Goal: Transaction & Acquisition: Purchase product/service

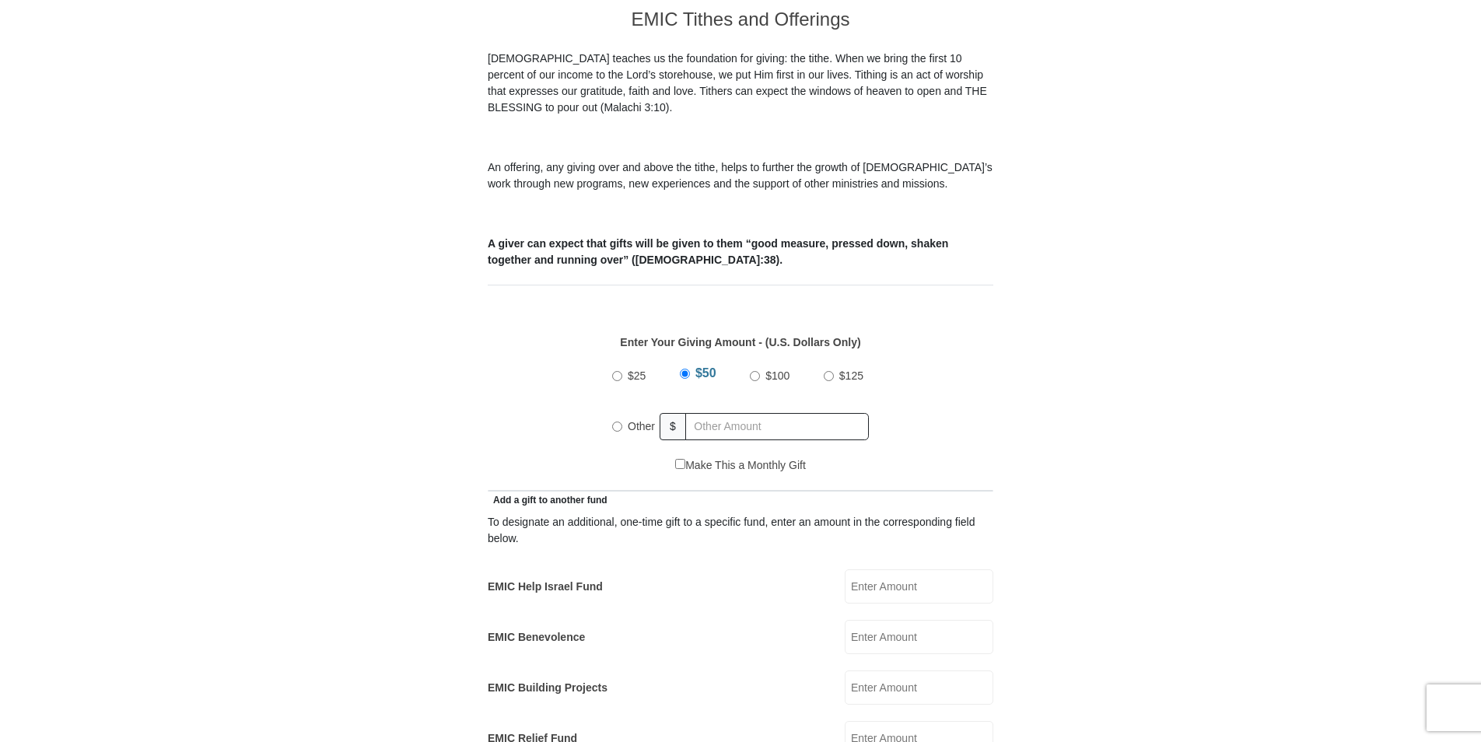
scroll to position [467, 0]
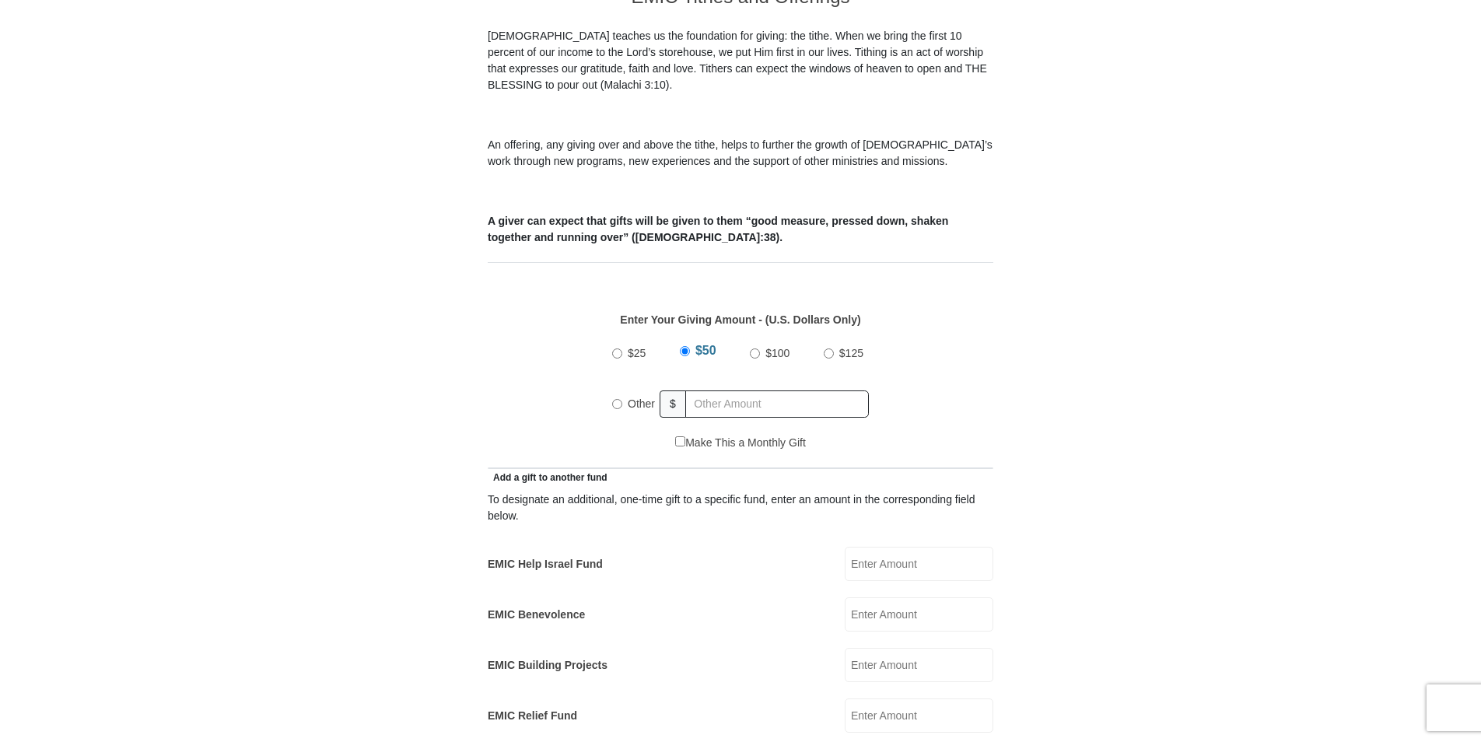
click at [612, 399] on input "Other" at bounding box center [617, 404] width 10 height 10
radio input "true"
click at [724, 397] on input "text" at bounding box center [780, 404] width 178 height 27
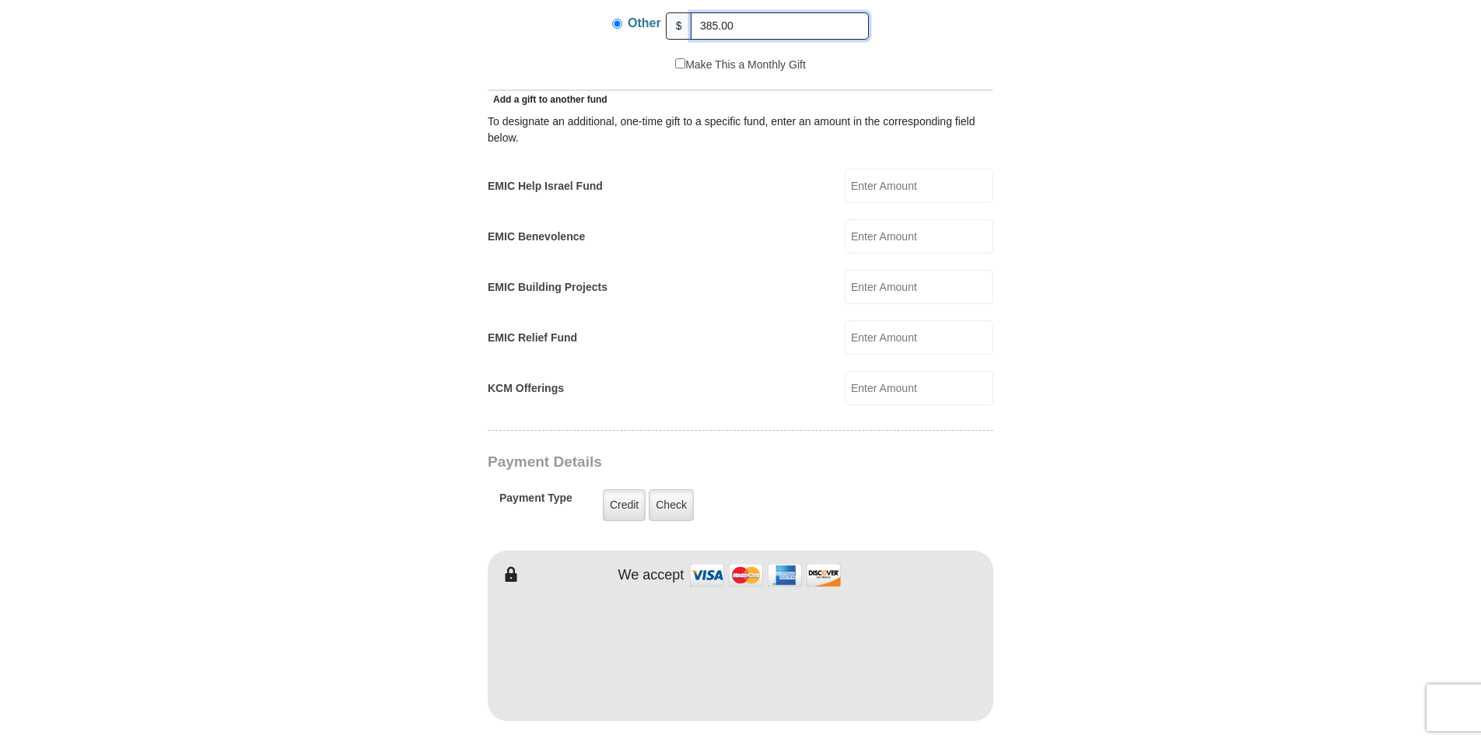
scroll to position [856, 0]
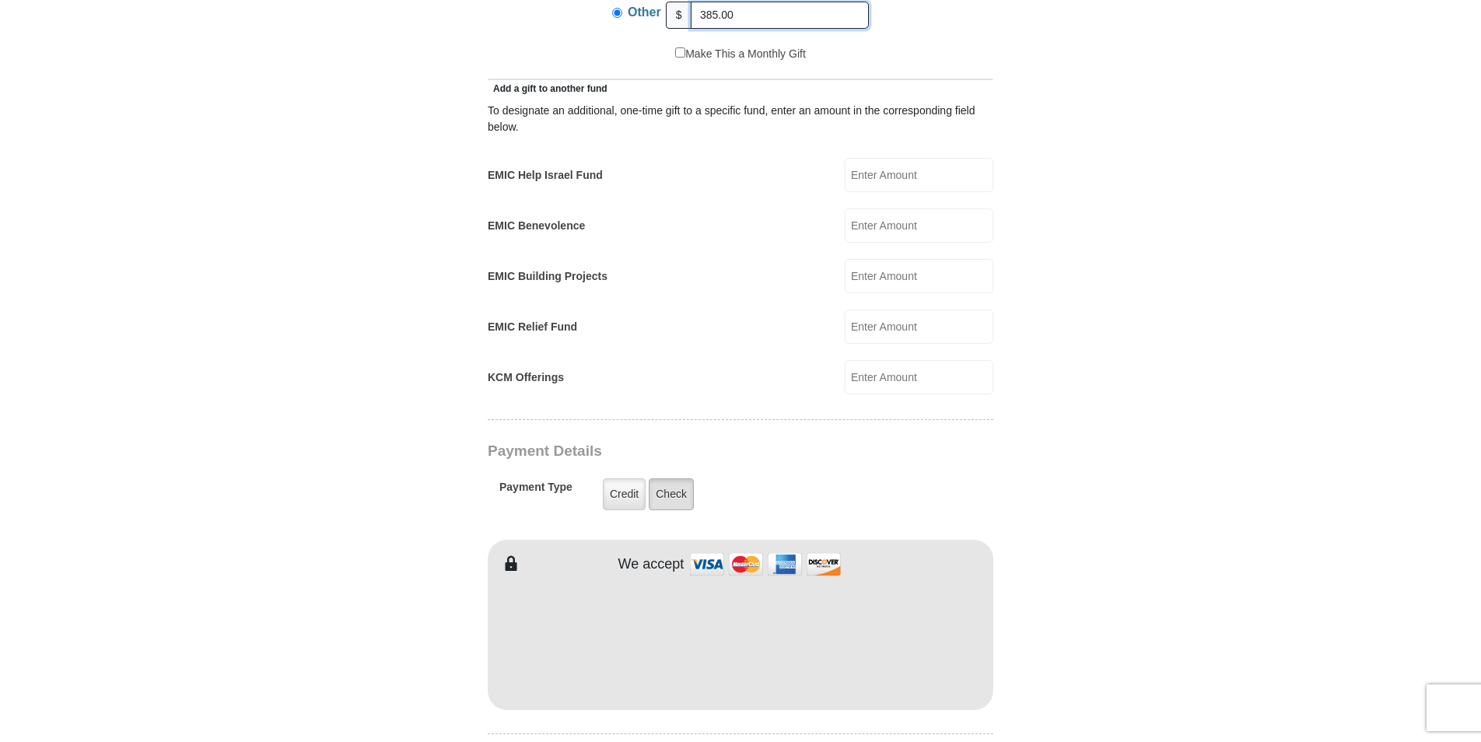
type input "385.00"
click at [665, 482] on label "Check" at bounding box center [671, 494] width 45 height 32
click at [0, 0] on input "Check" at bounding box center [0, 0] width 0 height 0
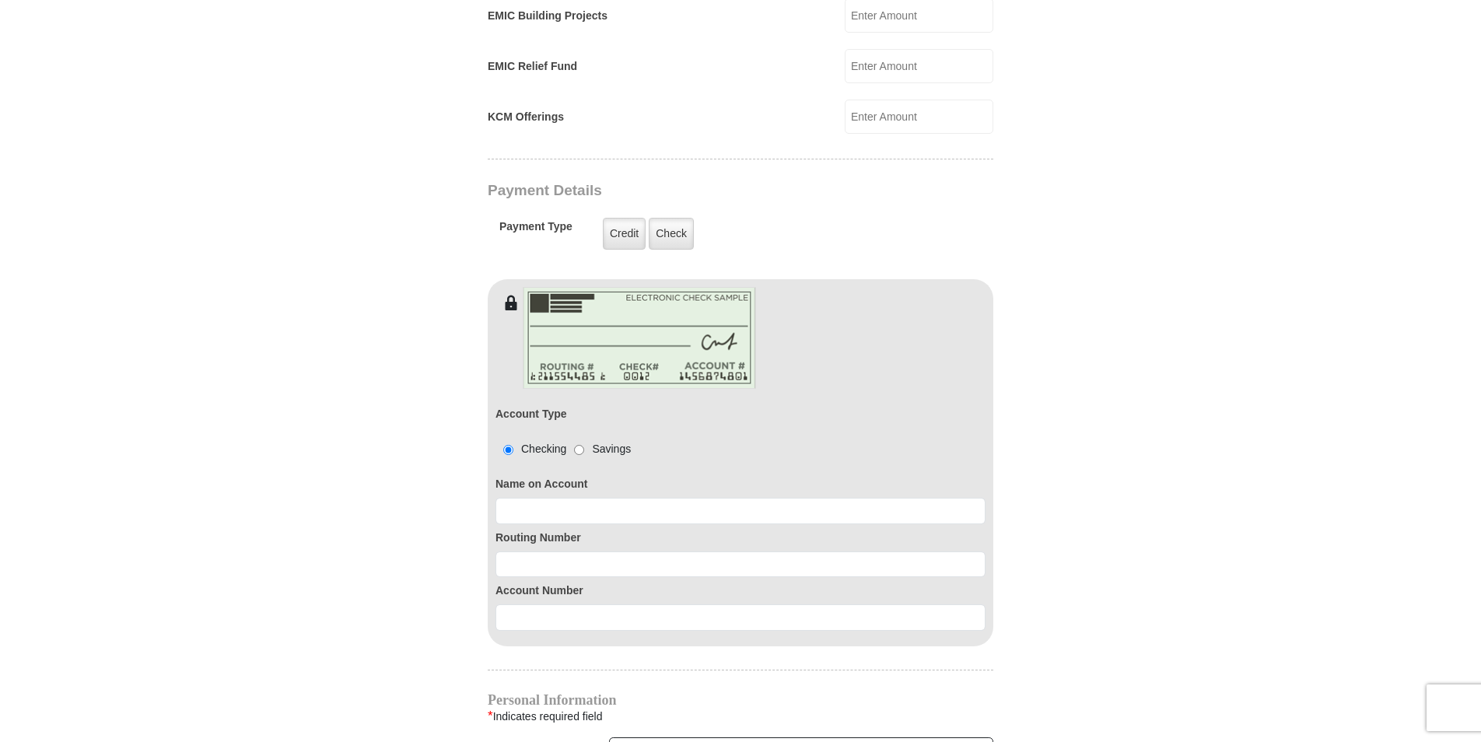
scroll to position [1167, 0]
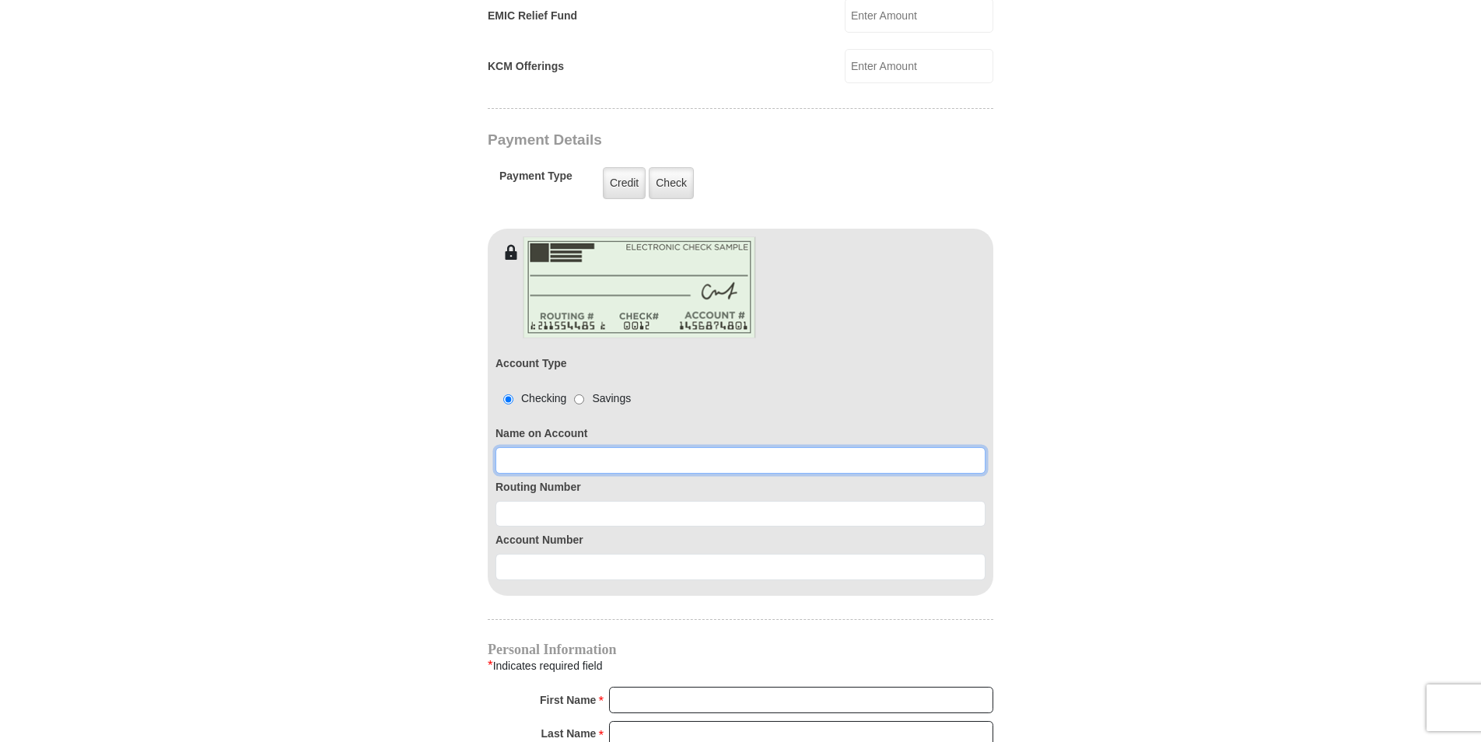
click at [587, 447] on input at bounding box center [741, 460] width 490 height 26
type input "Lisa Sammons"
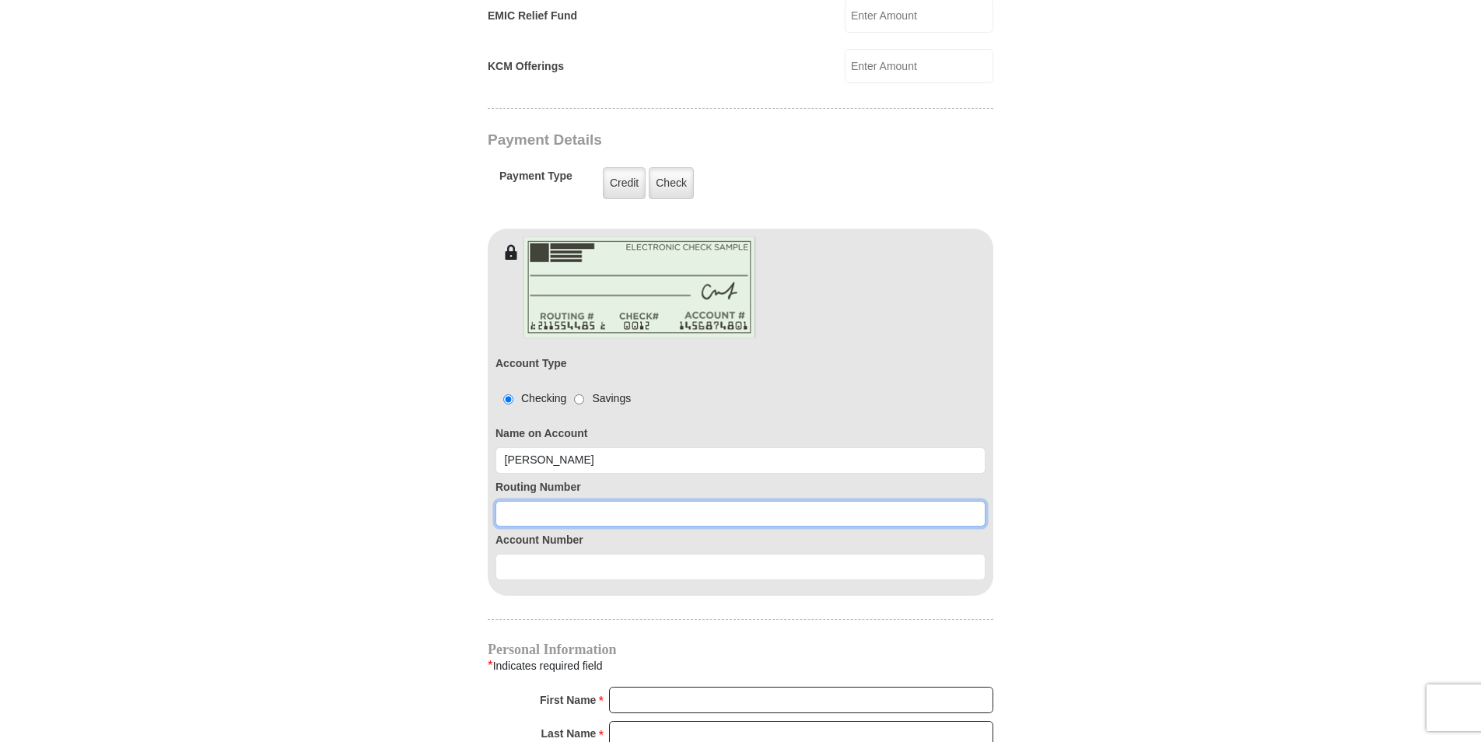
drag, startPoint x: 544, startPoint y: 491, endPoint x: 544, endPoint y: 476, distance: 14.8
click at [544, 501] on input at bounding box center [741, 514] width 490 height 26
type input "061211443"
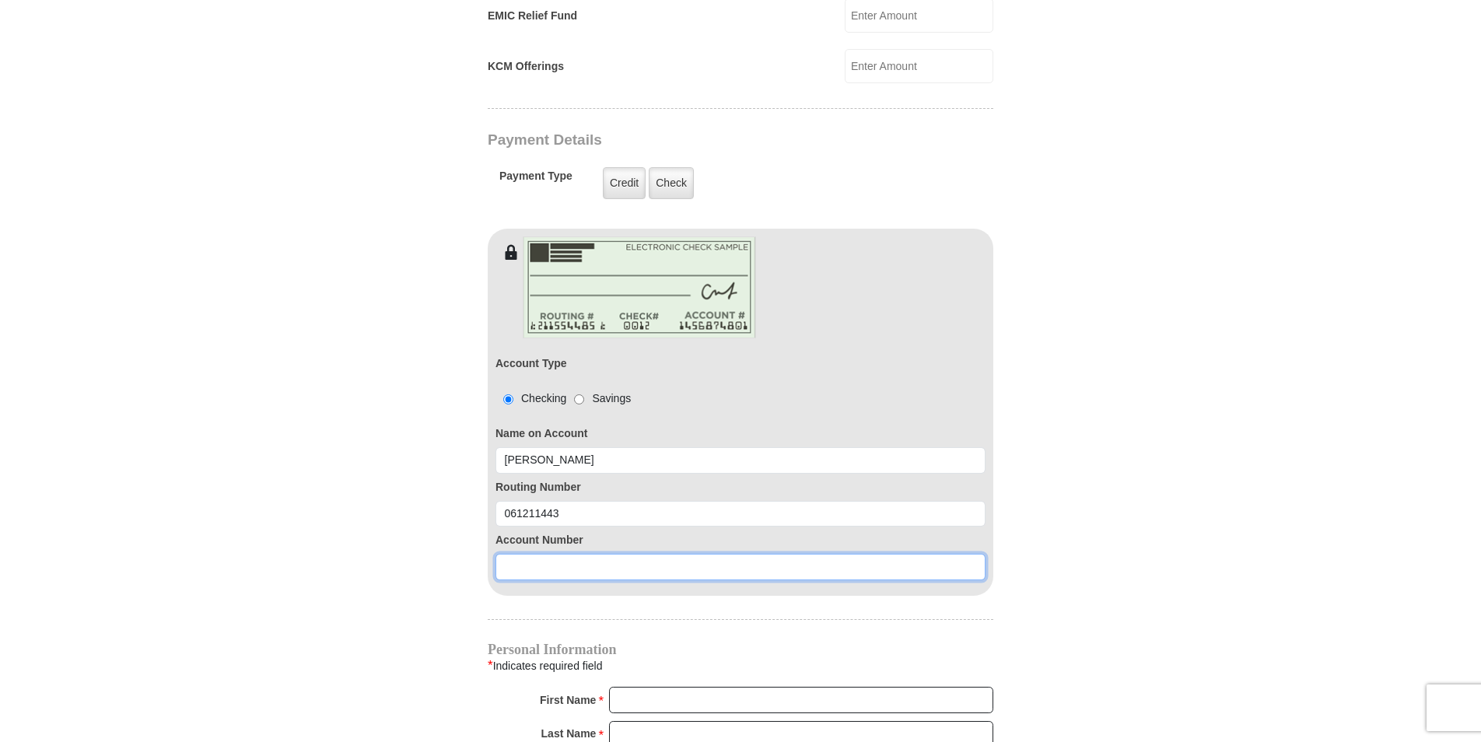
click at [636, 557] on input at bounding box center [741, 567] width 490 height 26
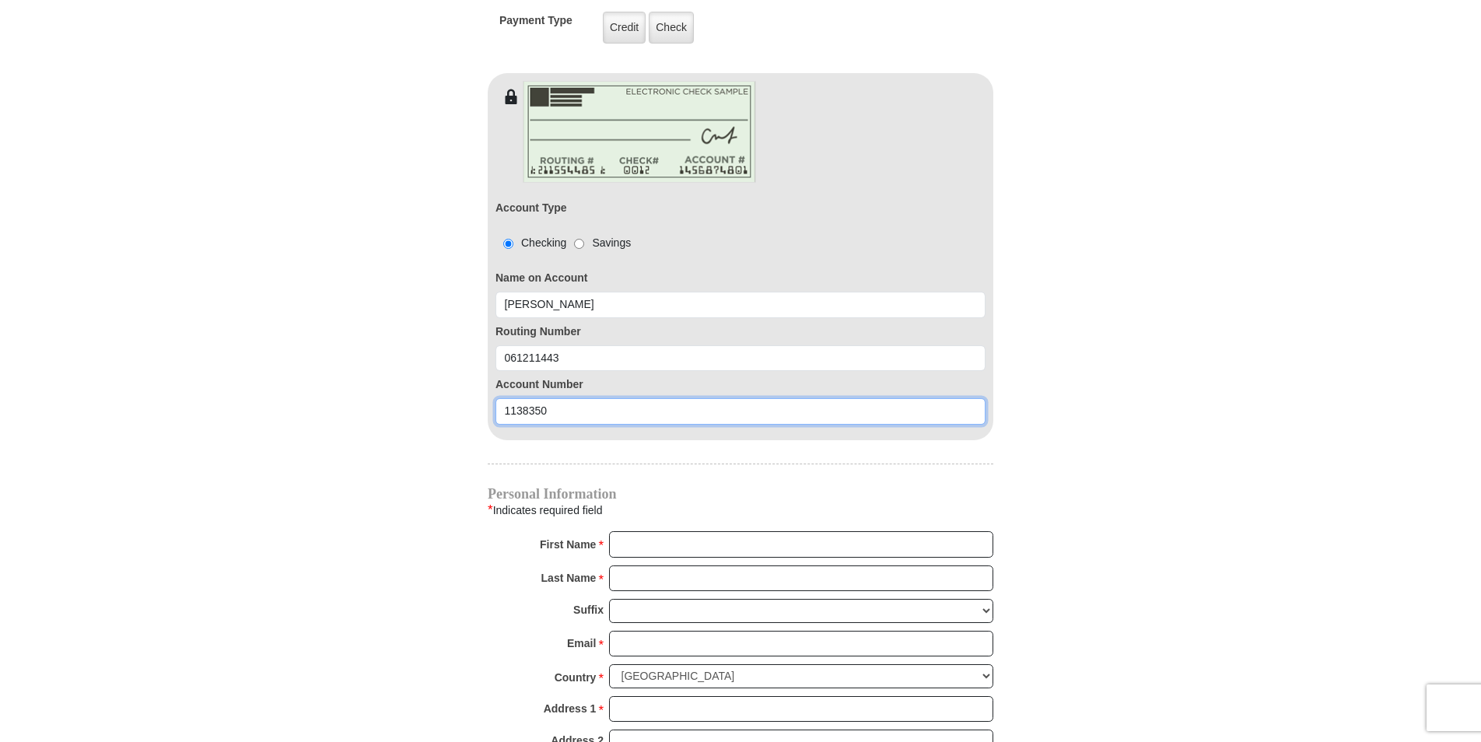
type input "1138350"
click at [718, 531] on input "First Name *" at bounding box center [801, 544] width 384 height 26
type input "Lisa"
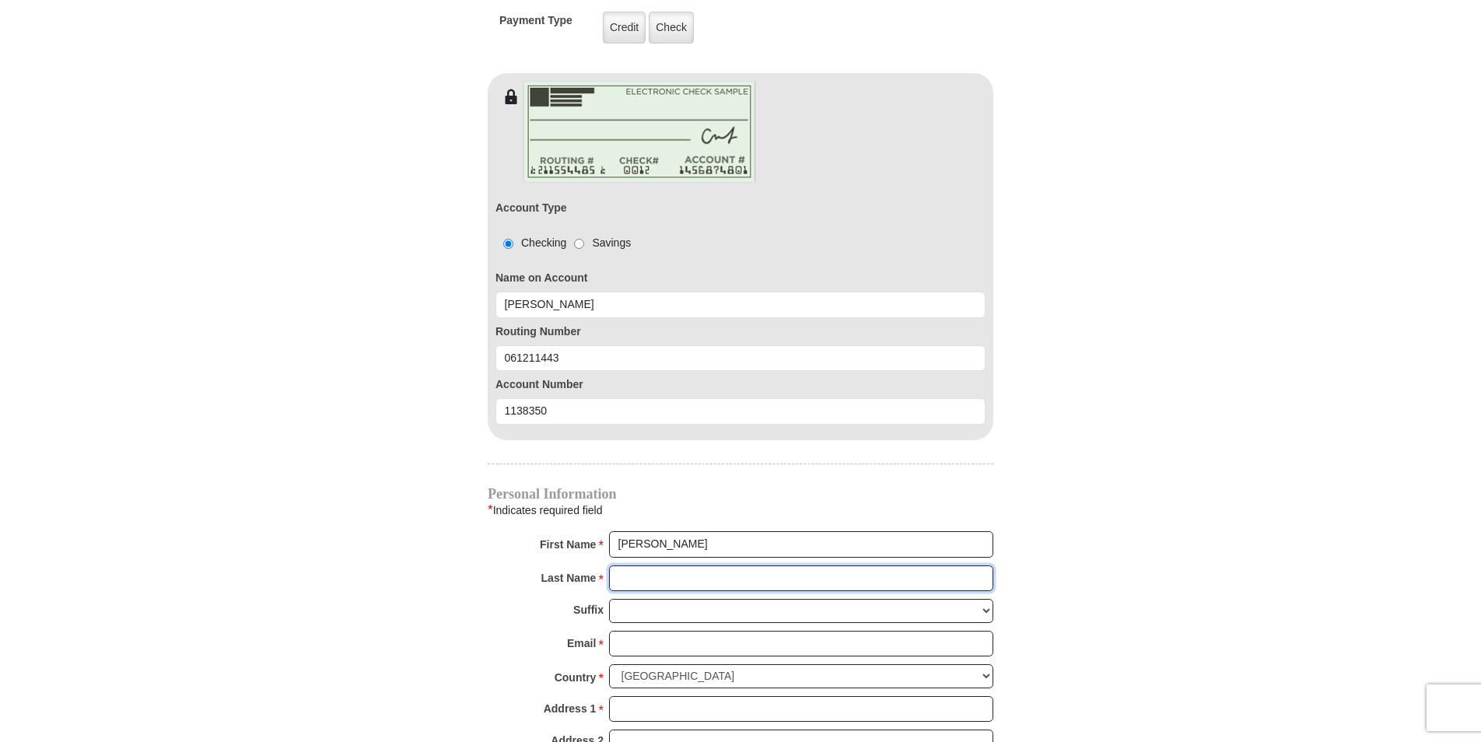
type input "Sammons"
type input "judah@pineland.net"
type input "P. O. Box 201"
type input "Nunez, GA"
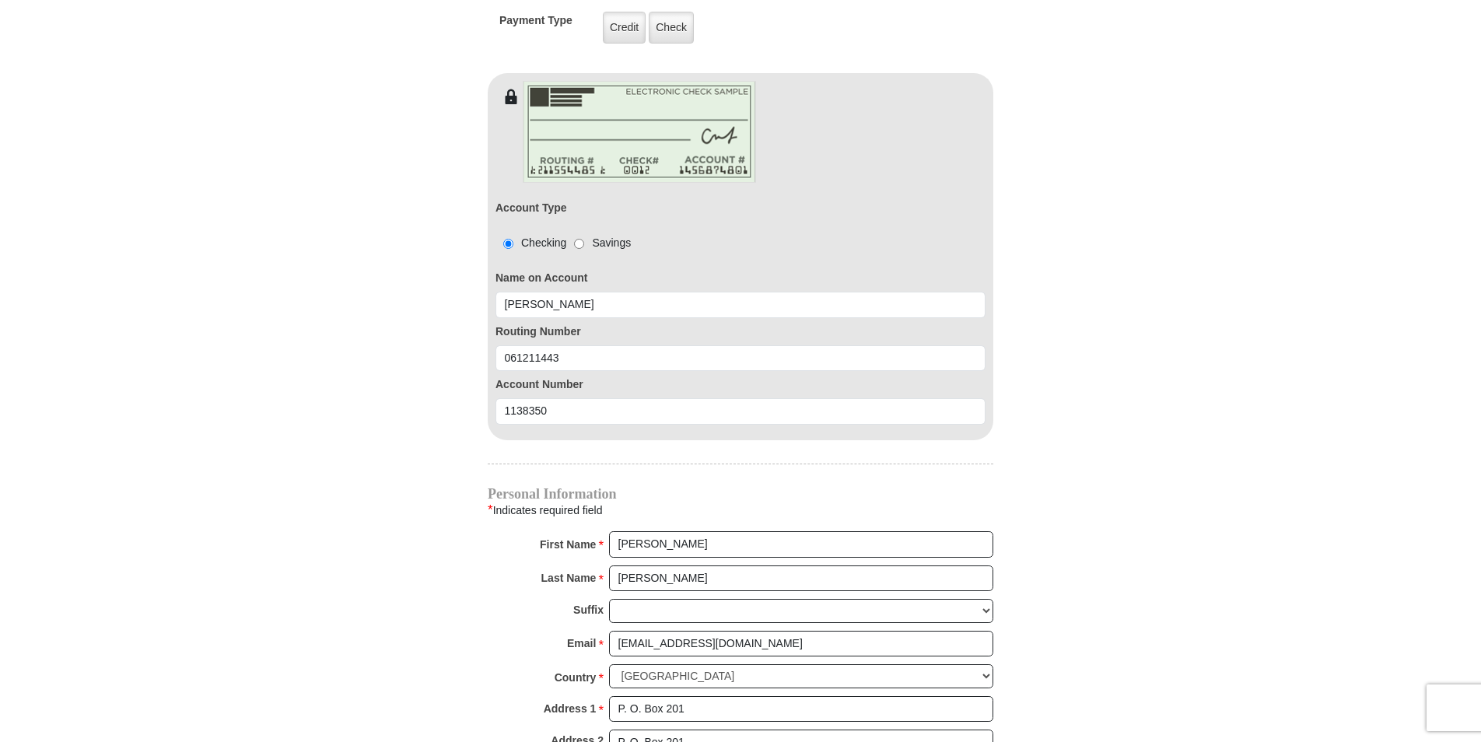
select select "GA"
type input "30448"
type input "4784944474"
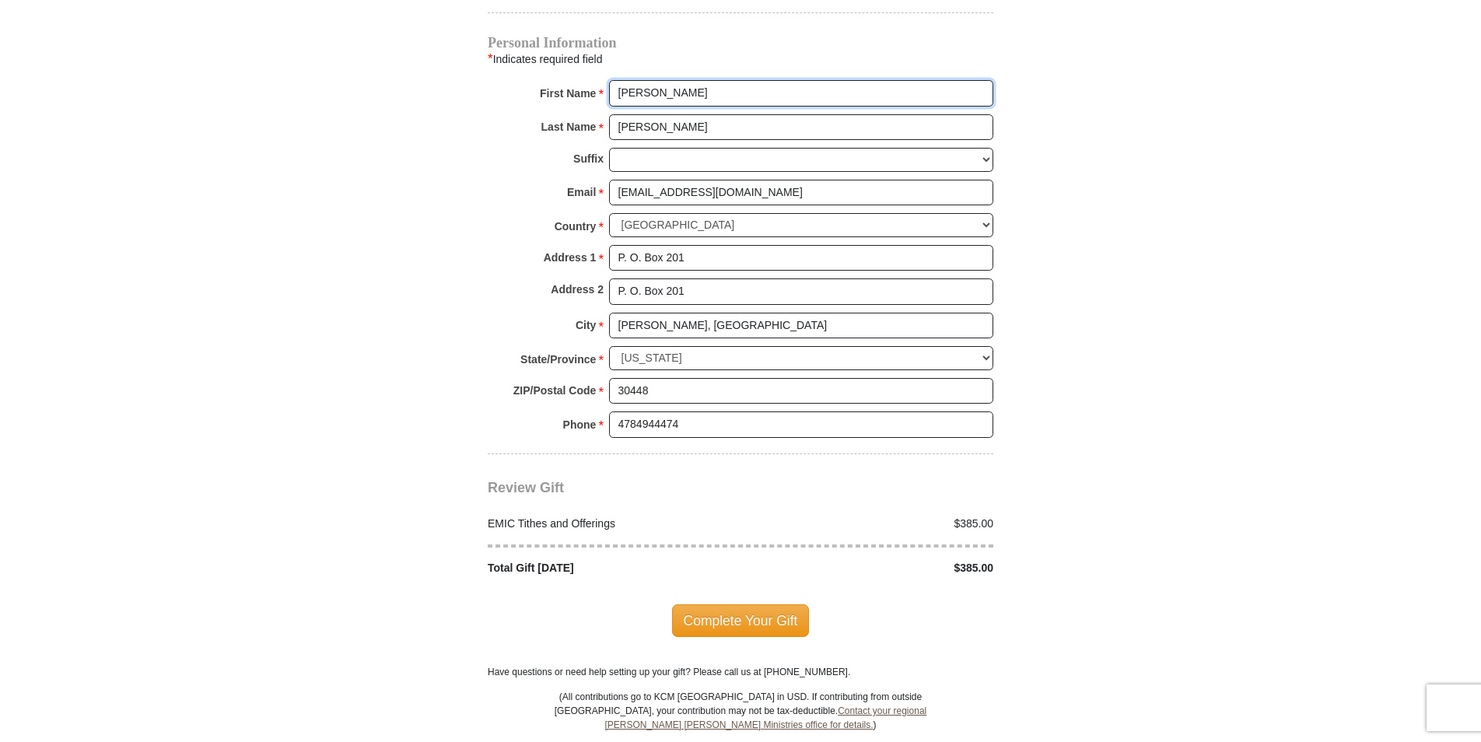
scroll to position [1789, 0]
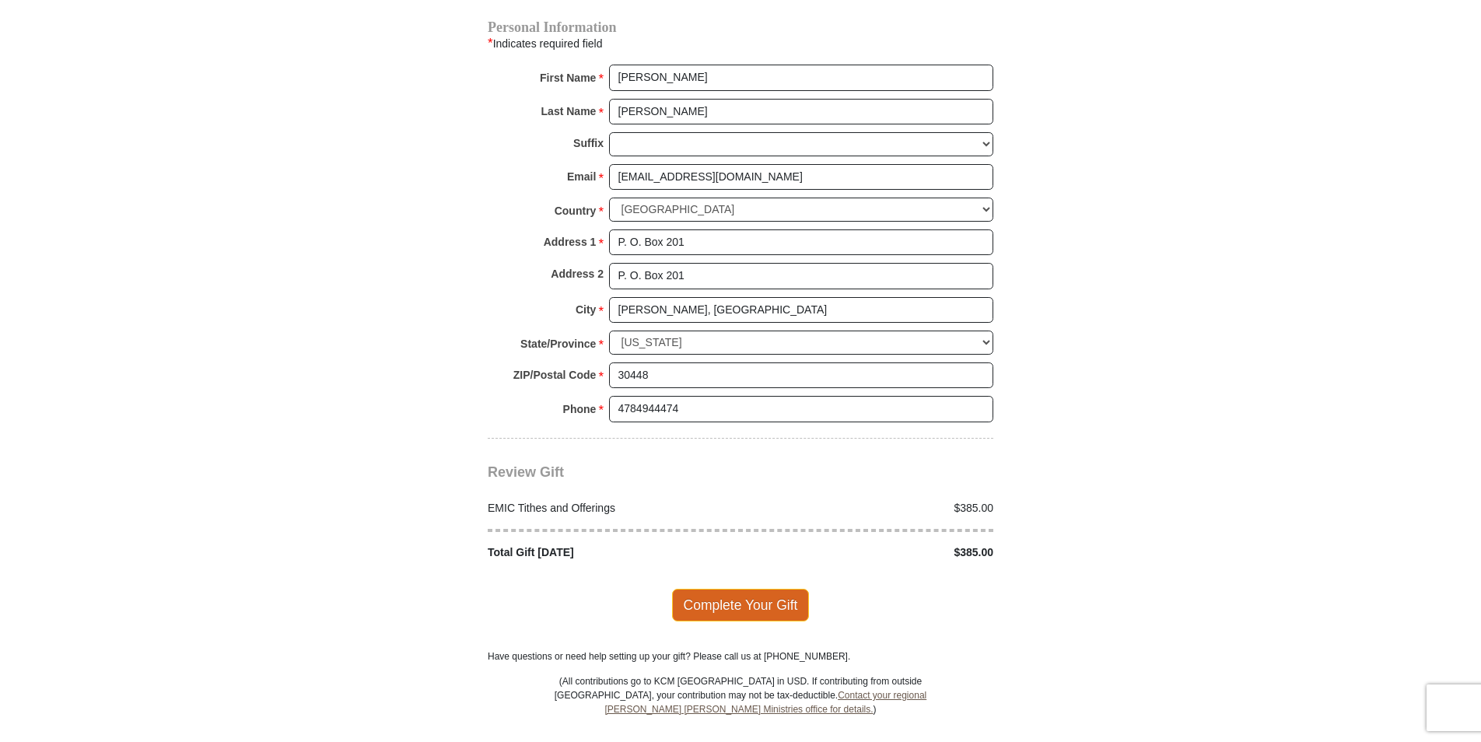
click at [730, 590] on span "Complete Your Gift" at bounding box center [741, 605] width 138 height 33
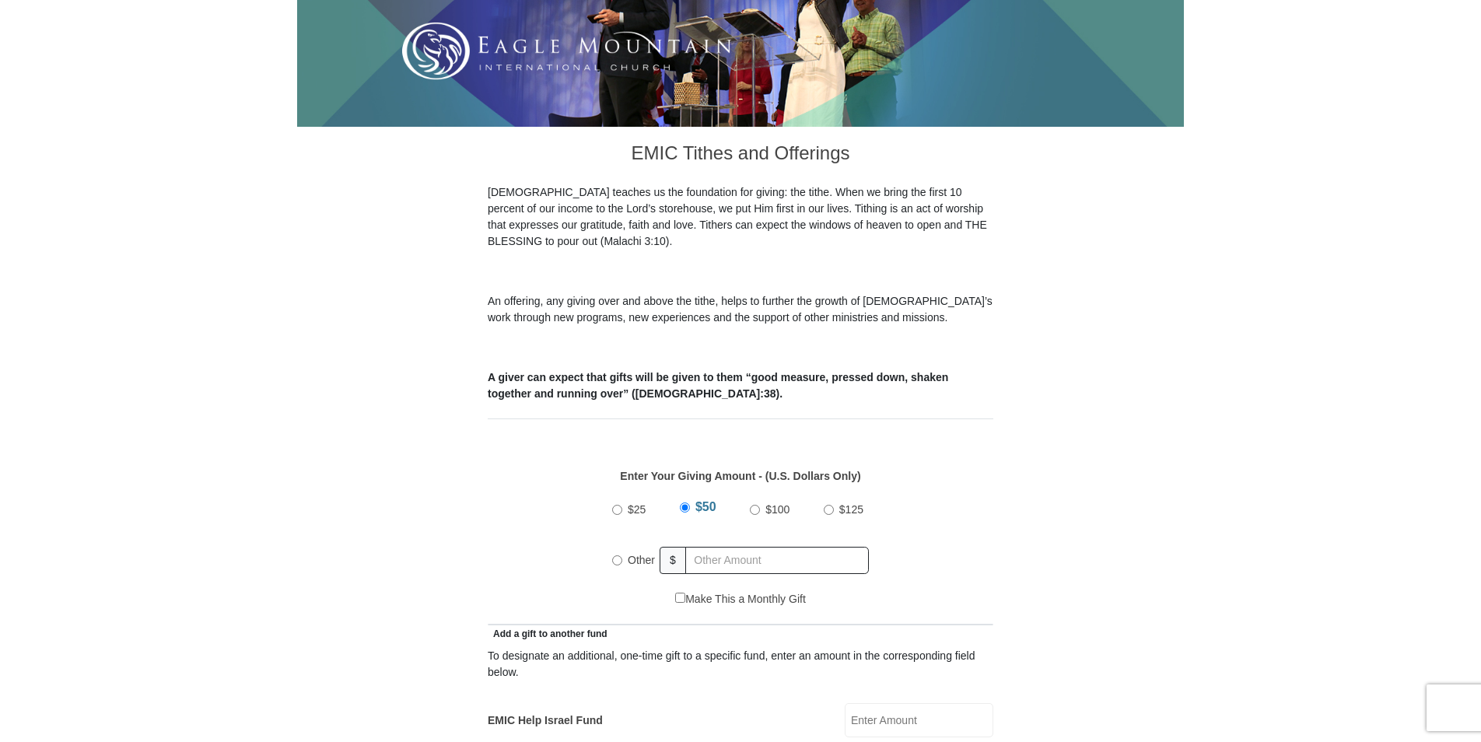
scroll to position [311, 0]
click at [617, 555] on input "Other" at bounding box center [617, 560] width 10 height 10
radio input "true"
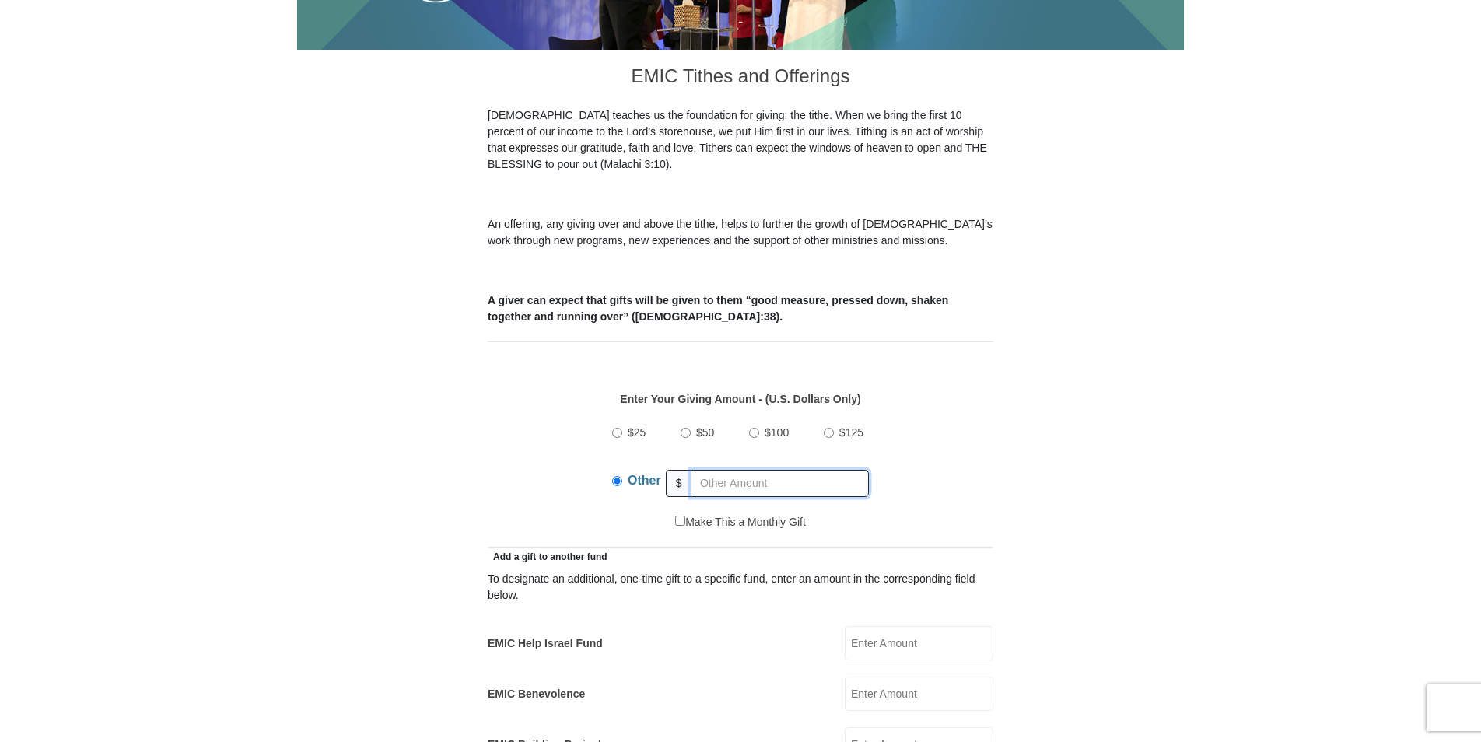
scroll to position [389, 0]
click at [827, 468] on input "text" at bounding box center [780, 481] width 178 height 27
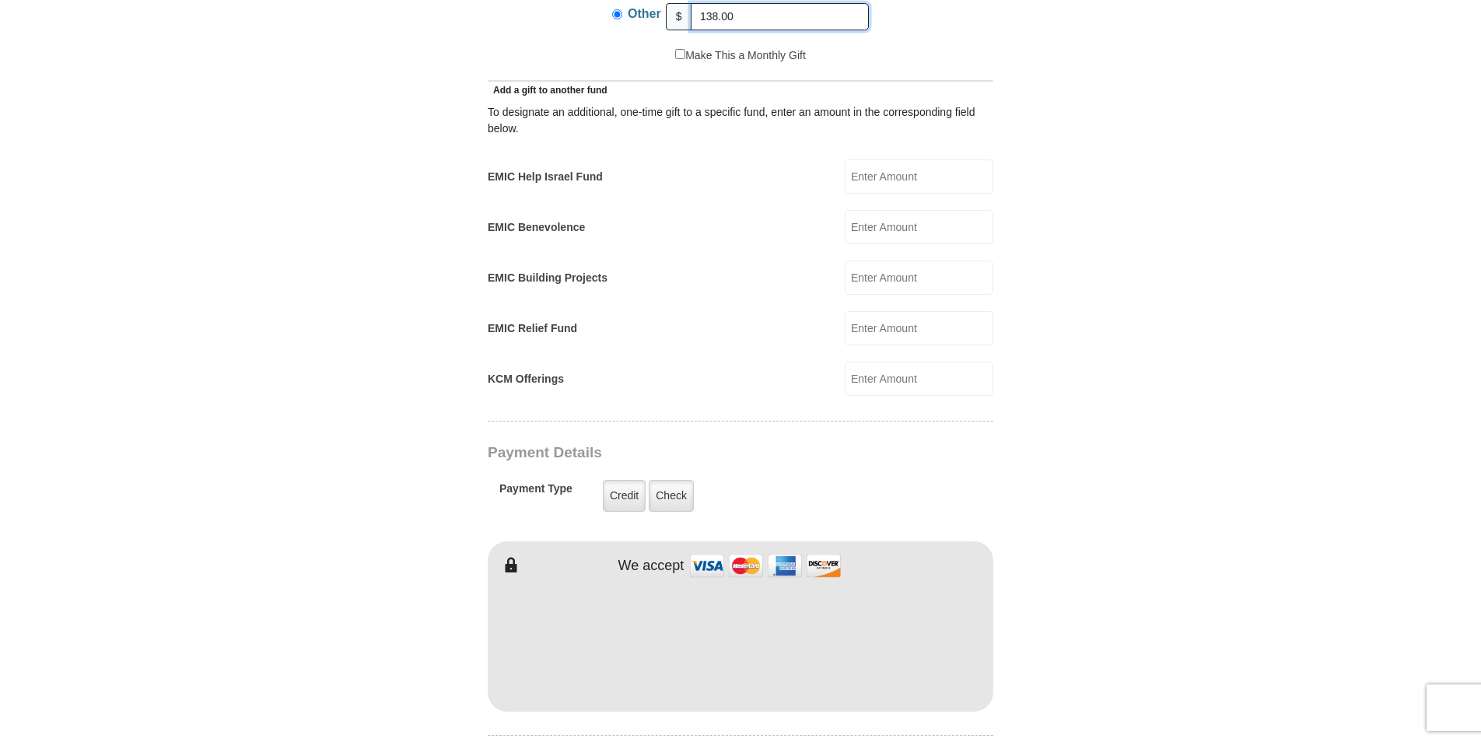
scroll to position [856, 0]
type input "138.00"
click at [672, 478] on label "Check" at bounding box center [671, 494] width 45 height 32
click at [0, 0] on input "Check" at bounding box center [0, 0] width 0 height 0
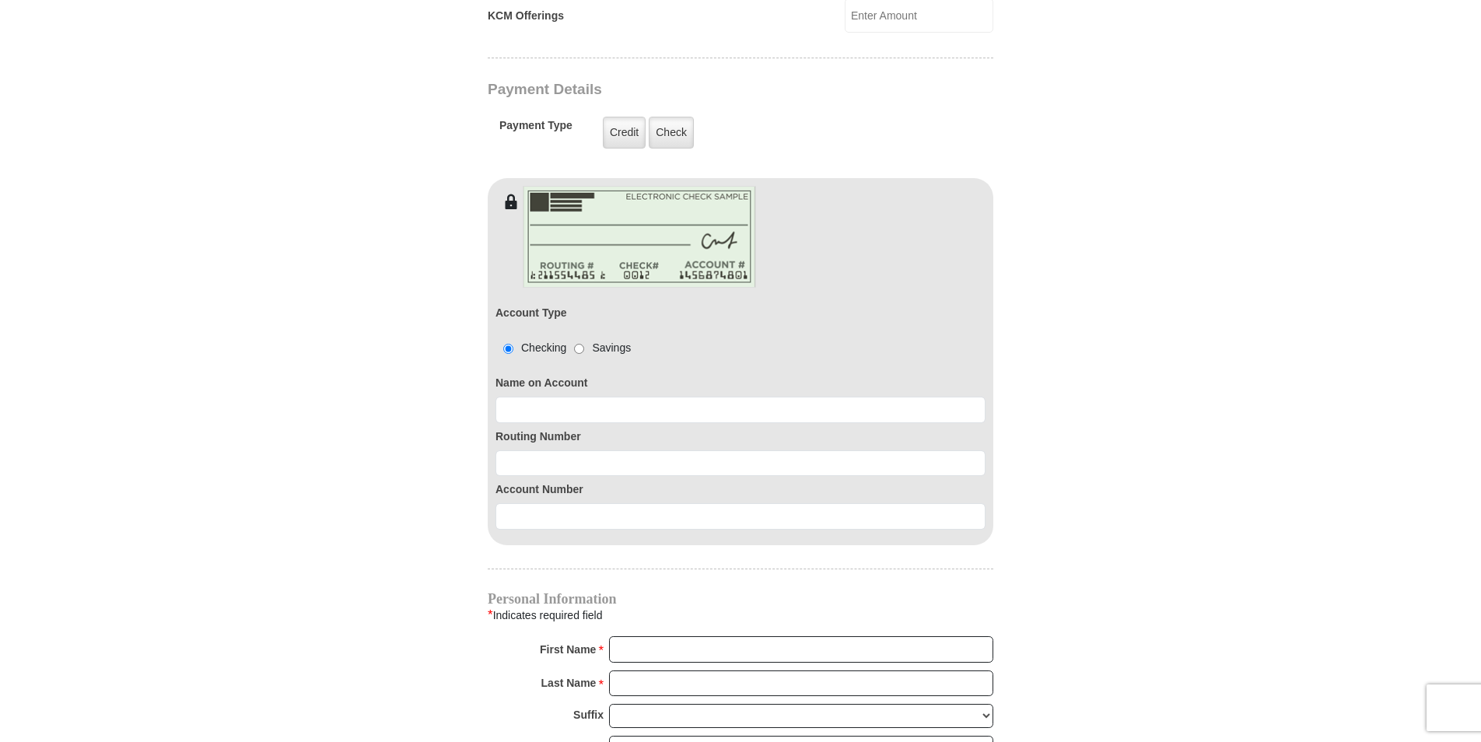
scroll to position [1245, 0]
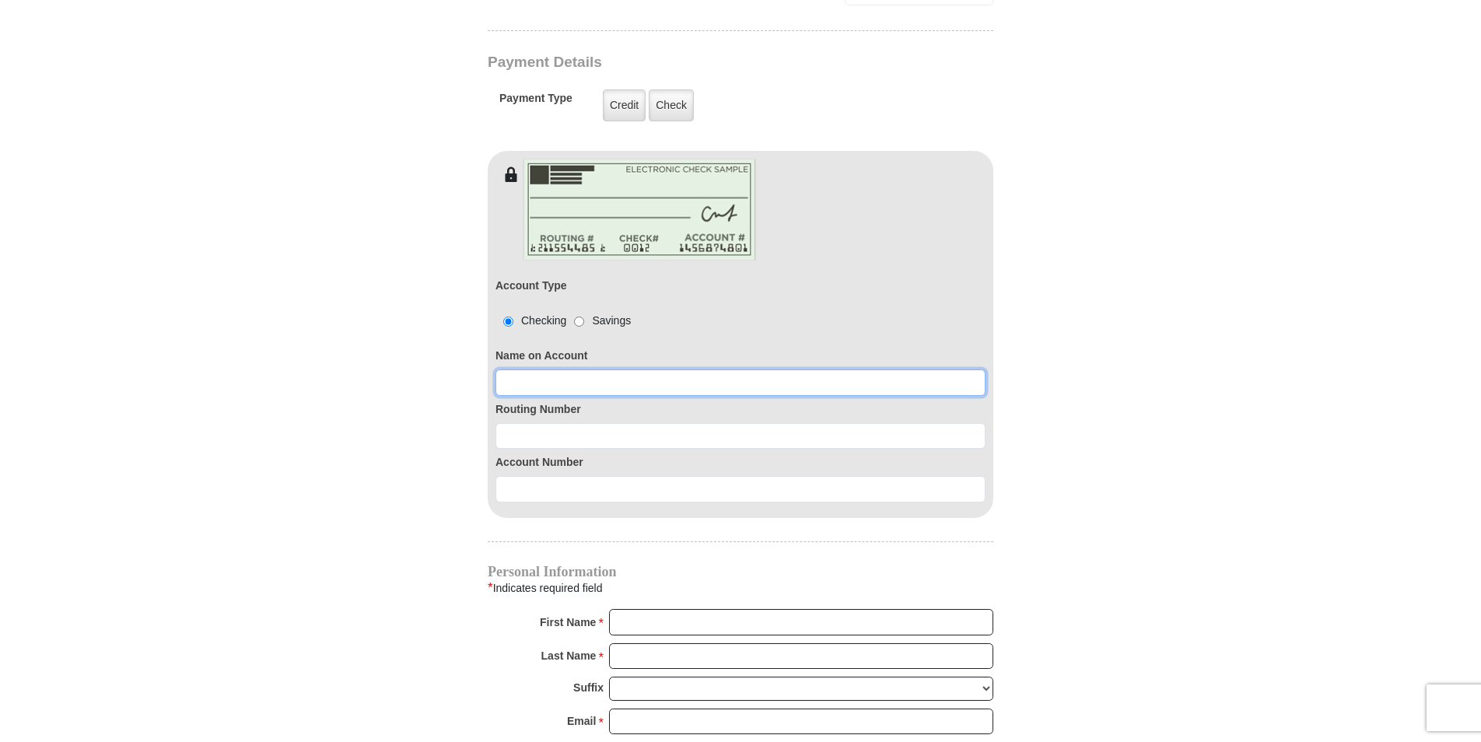
click at [660, 370] on input at bounding box center [741, 383] width 490 height 26
type input "Lisa Sammons"
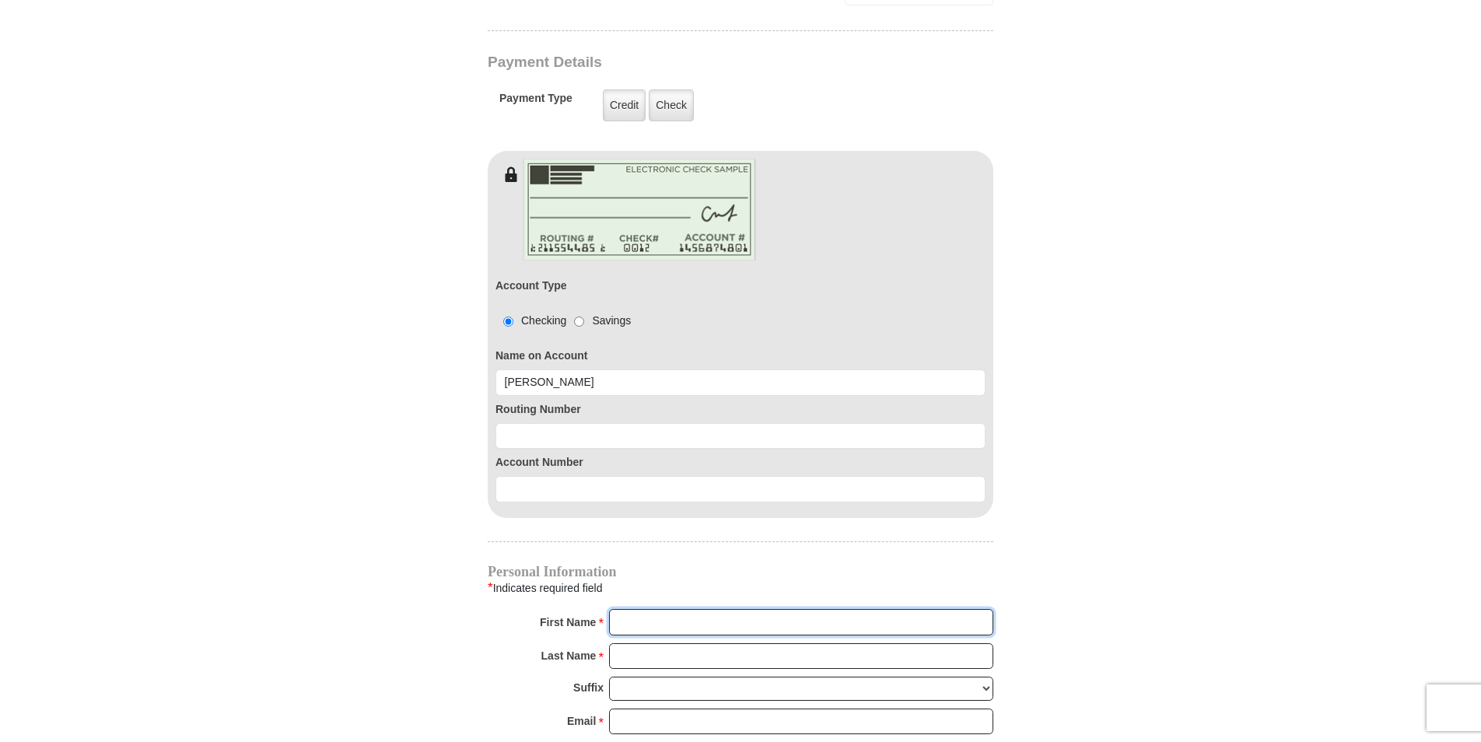
type input "Lisa"
type input "Sammons"
type input "judah@pineland.net"
type input "P. O. Box 201"
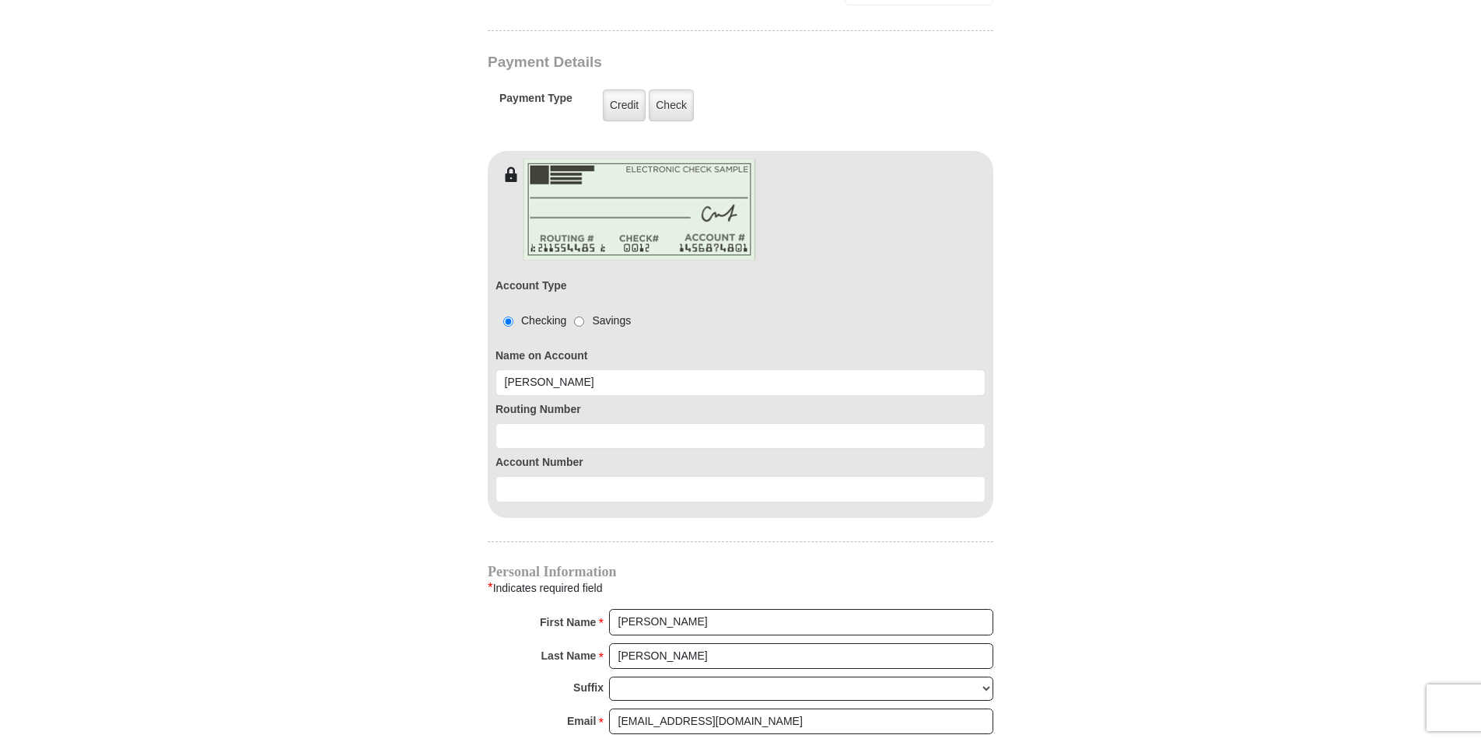
type input "Nunez, GA"
select select "GA"
type input "30448"
type input "4784944474"
click at [613, 423] on input at bounding box center [741, 436] width 490 height 26
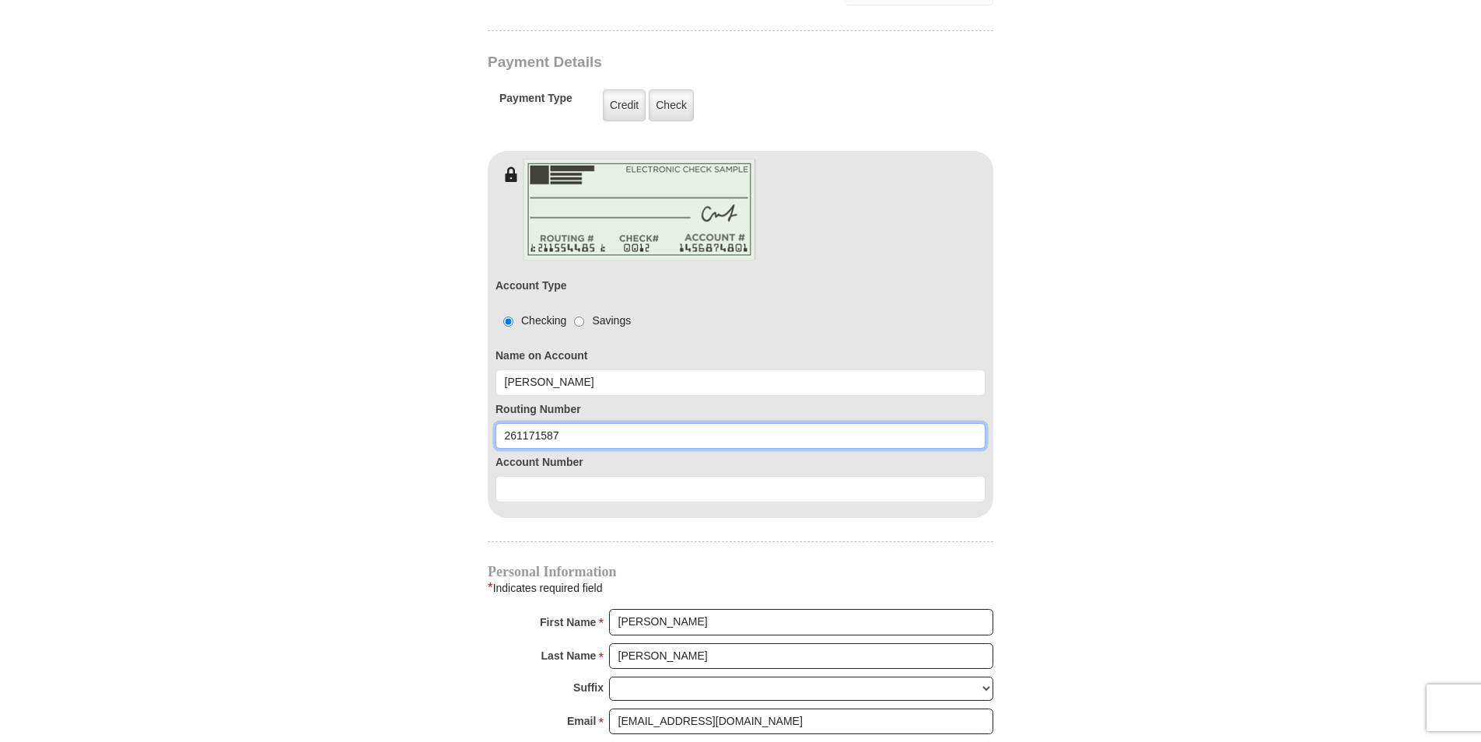
type input "261171587"
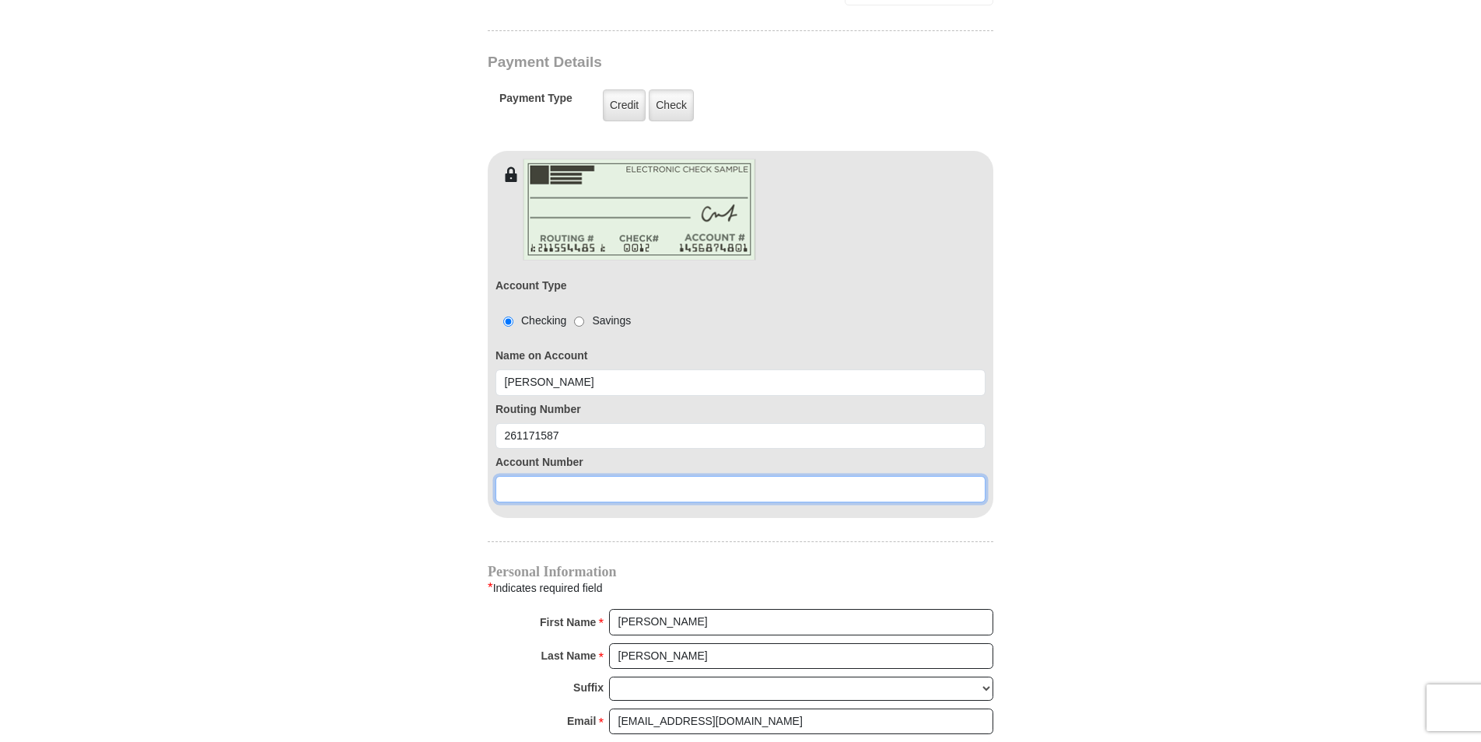
click at [669, 476] on input at bounding box center [741, 489] width 490 height 26
type input "1000453964704"
click at [1077, 451] on form "Eagle Mountain International Church Online Giving Because of gifts like yours, …" at bounding box center [740, 53] width 887 height 2472
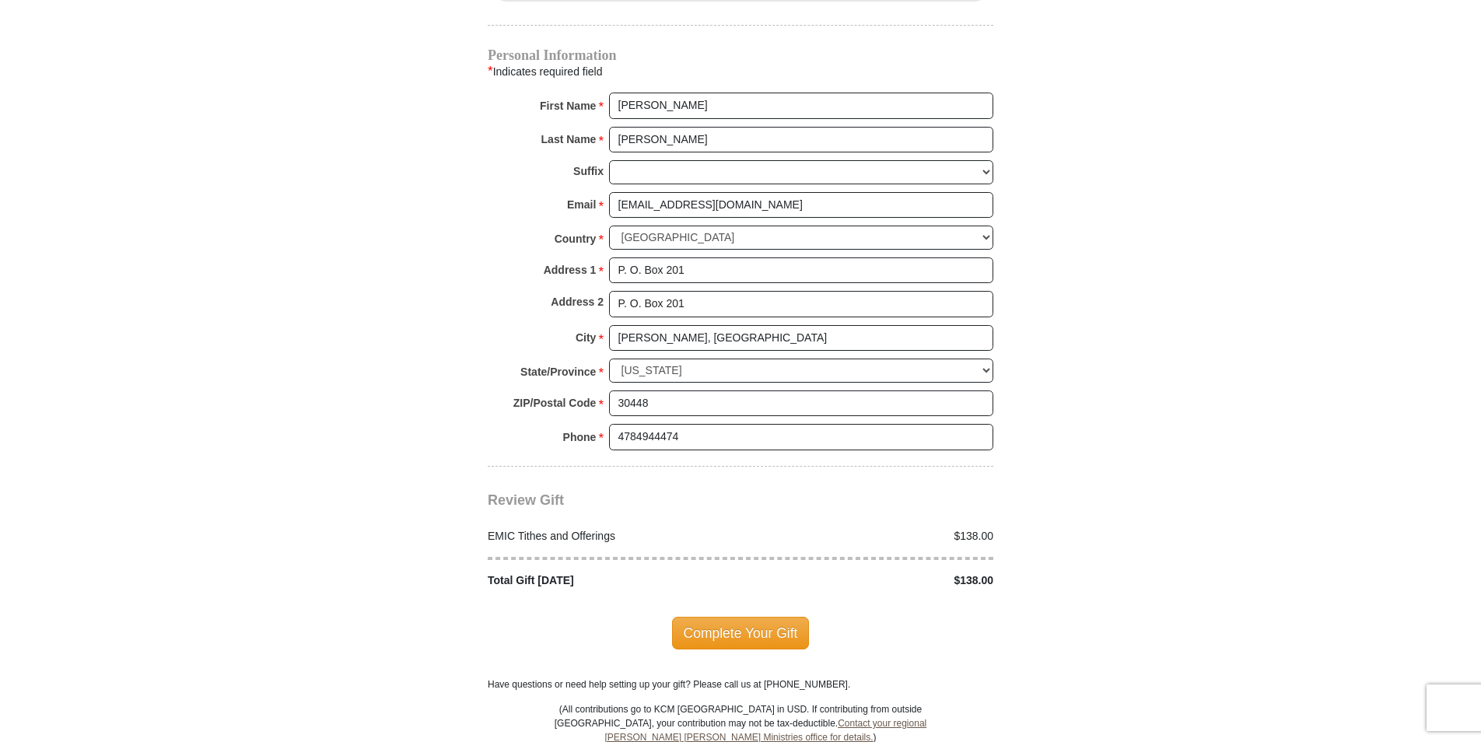
scroll to position [1789, 0]
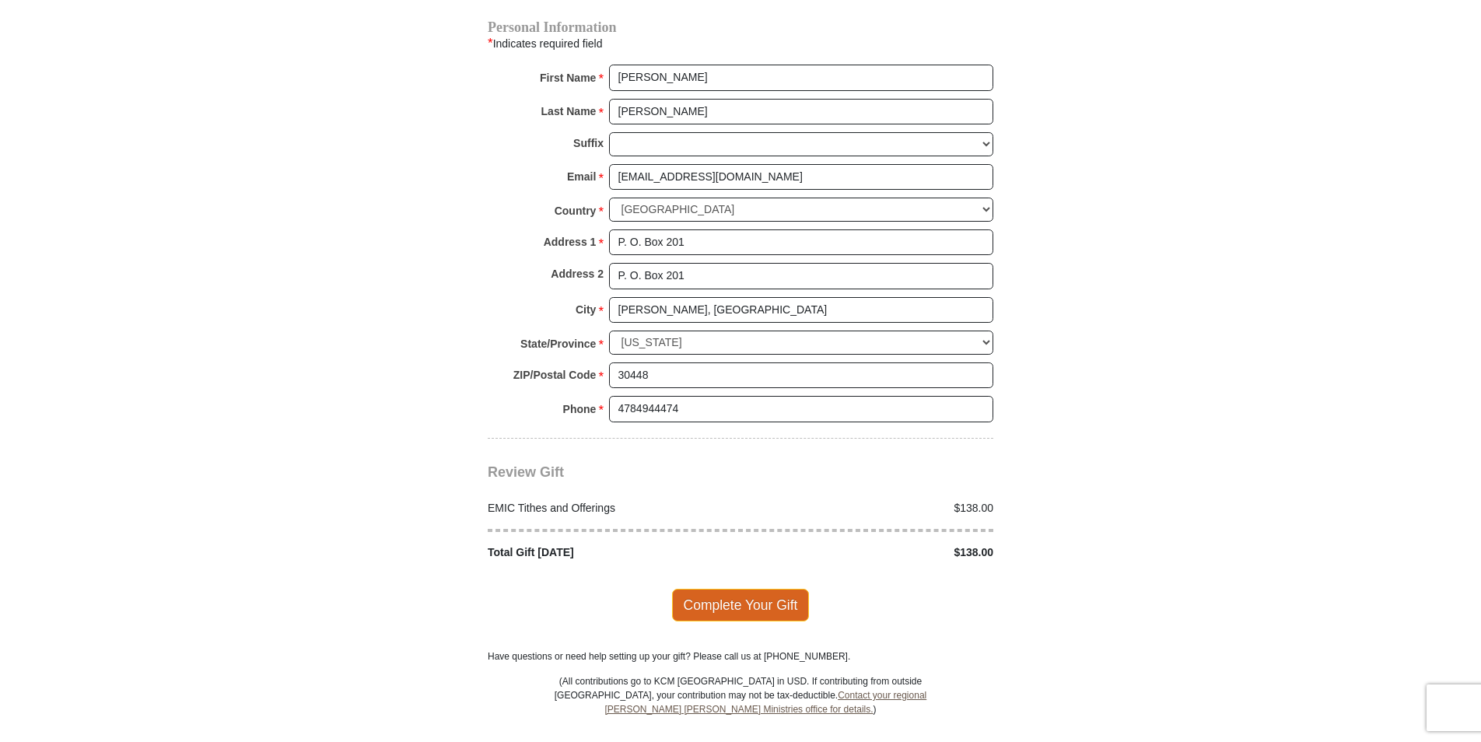
click at [759, 589] on span "Complete Your Gift" at bounding box center [741, 605] width 138 height 33
